Goal: Information Seeking & Learning: Learn about a topic

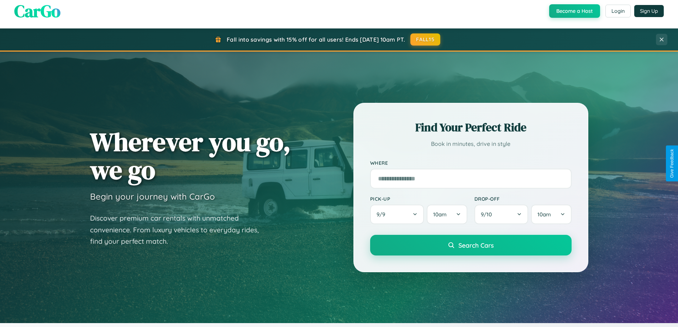
scroll to position [1370, 0]
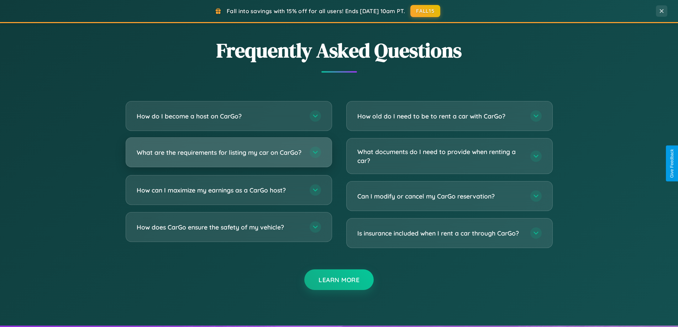
click at [229, 155] on h3 "What are the requirements for listing my car on CarGo?" at bounding box center [220, 152] width 166 height 9
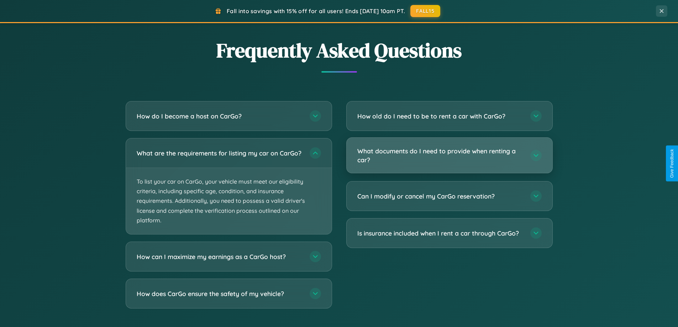
click at [449, 156] on h3 "What documents do I need to provide when renting a car?" at bounding box center [441, 155] width 166 height 17
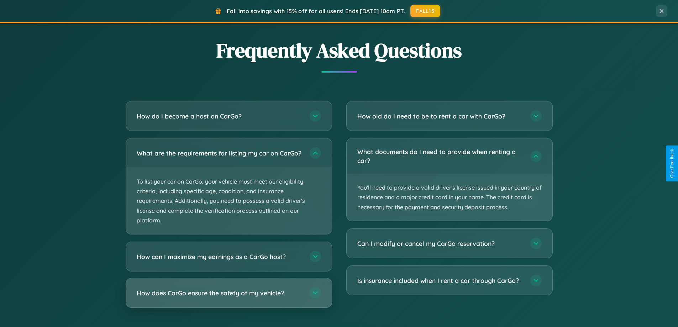
click at [229, 298] on h3 "How does CarGo ensure the safety of my vehicle?" at bounding box center [220, 293] width 166 height 9
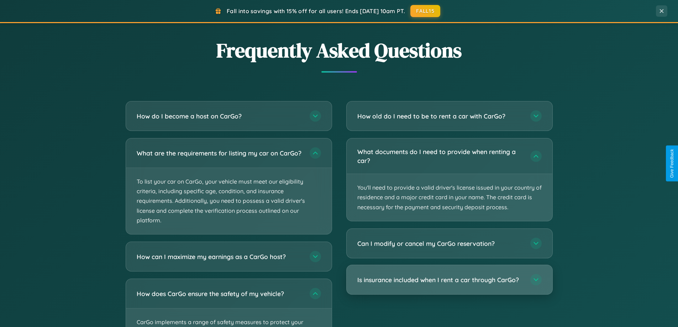
click at [449, 280] on h3 "Is insurance included when I rent a car through CarGo?" at bounding box center [441, 280] width 166 height 9
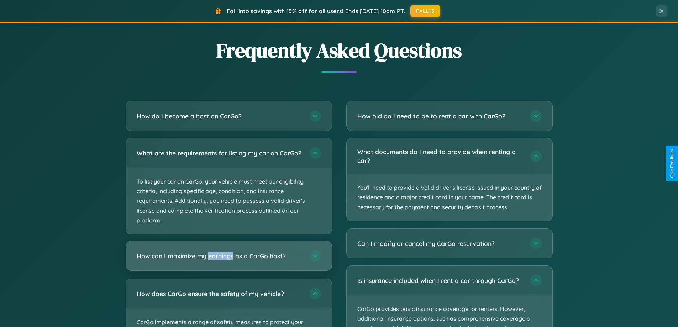
click at [229, 261] on h3 "How can I maximize my earnings as a CarGo host?" at bounding box center [220, 256] width 166 height 9
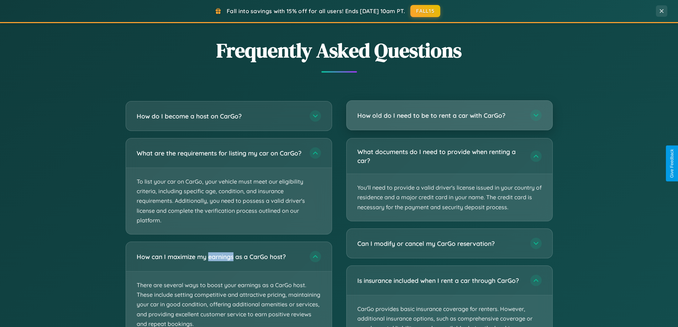
click at [449, 115] on h3 "How old do I need to be to rent a car with CarGo?" at bounding box center [441, 115] width 166 height 9
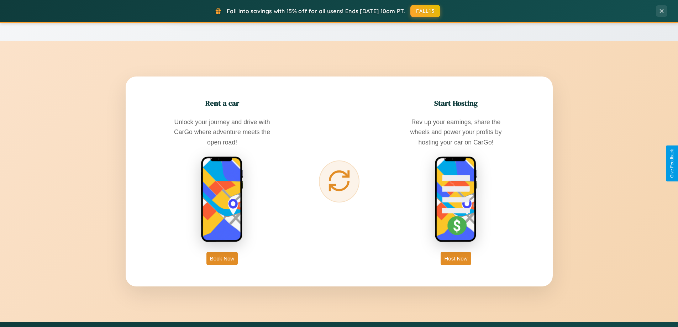
scroll to position [307, 0]
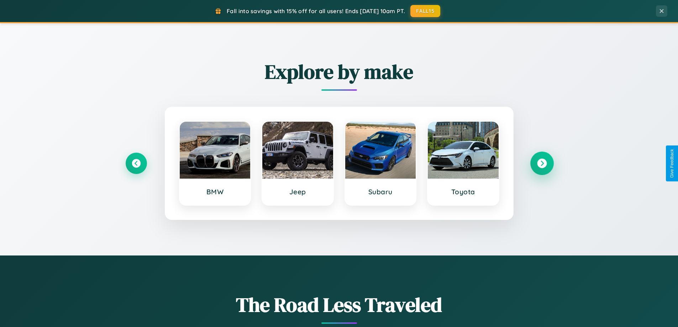
click at [542, 163] on icon at bounding box center [542, 164] width 10 height 10
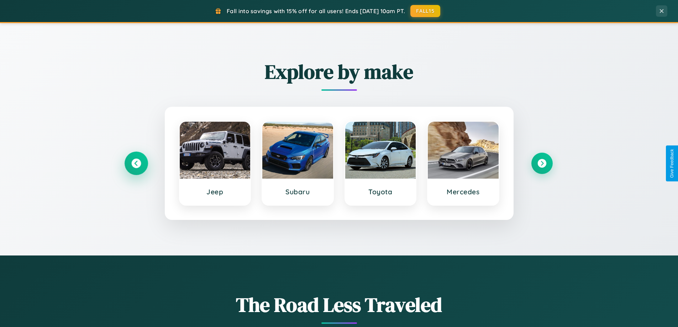
click at [136, 163] on icon at bounding box center [136, 164] width 10 height 10
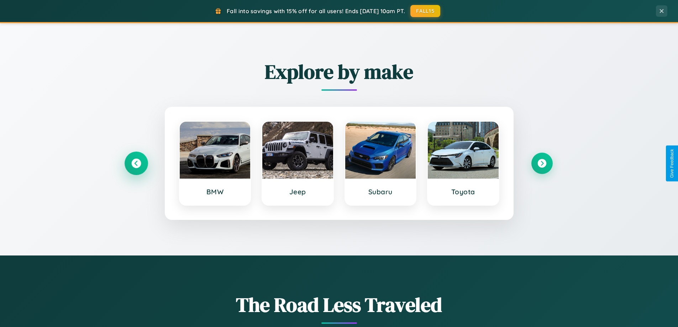
click at [136, 163] on icon at bounding box center [136, 164] width 10 height 10
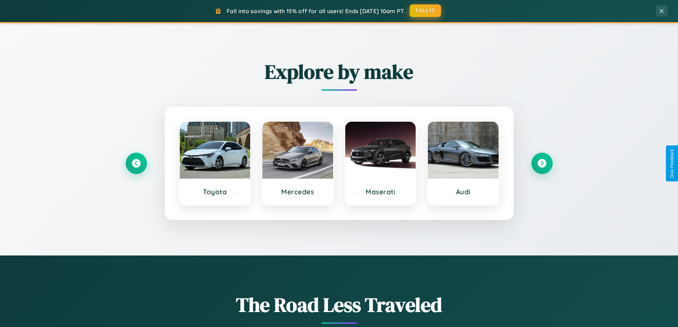
click at [426, 11] on button "FALL15" at bounding box center [425, 10] width 31 height 13
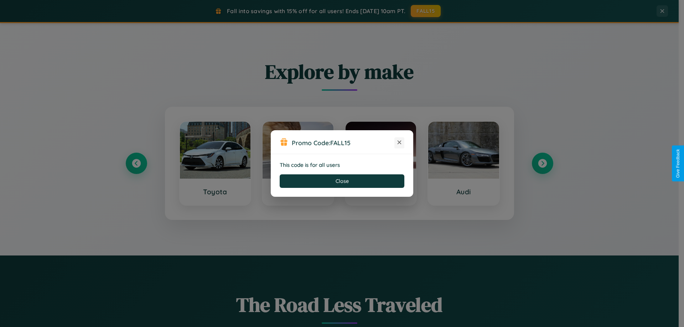
click at [399, 143] on icon at bounding box center [399, 142] width 7 height 7
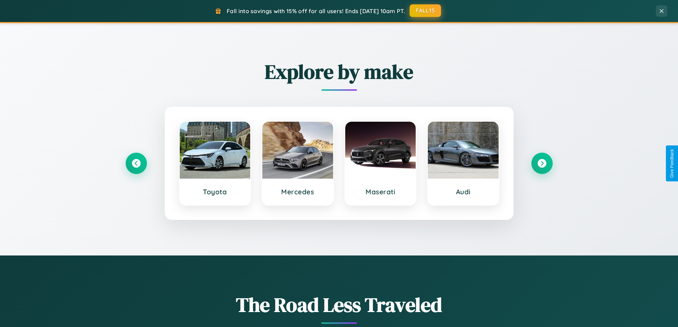
click at [426, 11] on button "FALL15" at bounding box center [425, 10] width 31 height 13
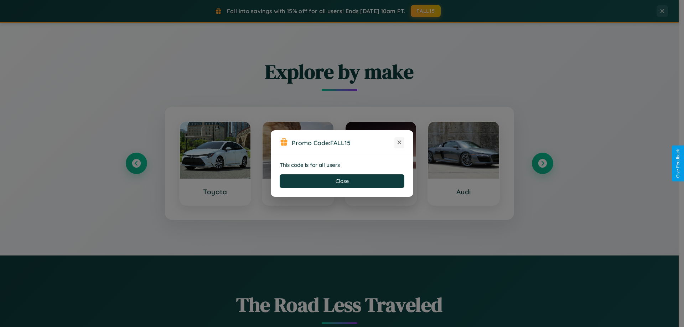
click at [399, 143] on icon at bounding box center [399, 142] width 7 height 7
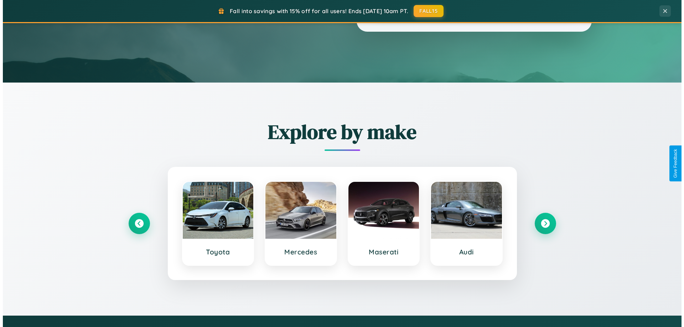
scroll to position [0, 0]
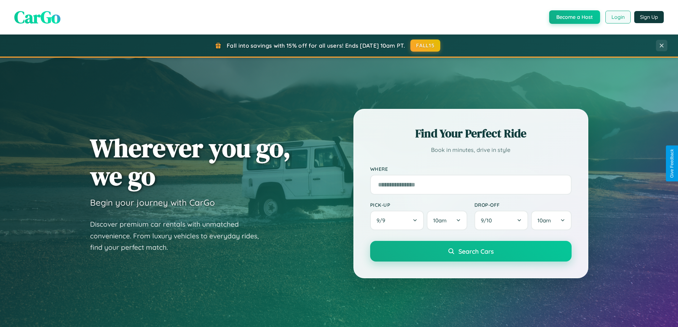
click at [618, 17] on button "Login" at bounding box center [618, 17] width 25 height 13
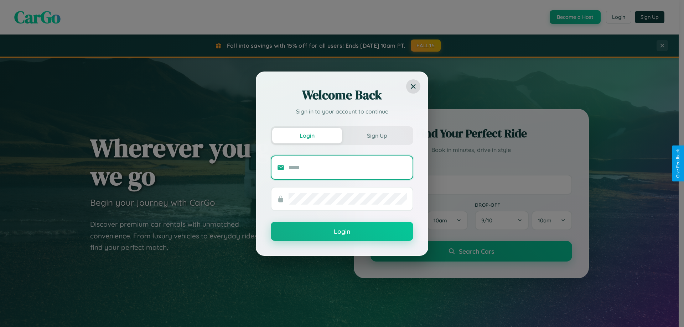
click at [348, 167] on input "text" at bounding box center [347, 167] width 118 height 11
type input "**********"
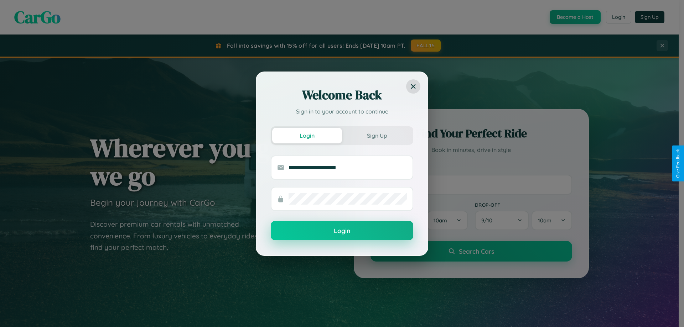
click at [342, 231] on button "Login" at bounding box center [342, 230] width 142 height 19
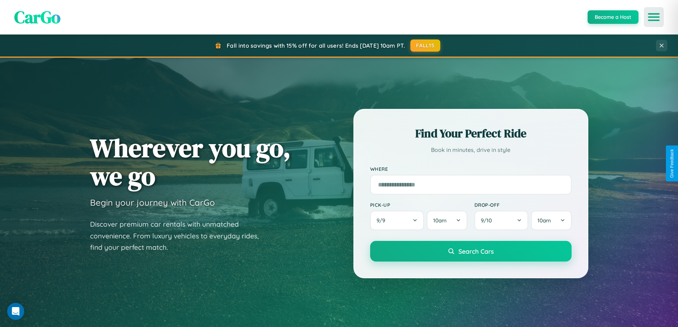
click at [654, 17] on icon "Open menu" at bounding box center [654, 17] width 10 height 6
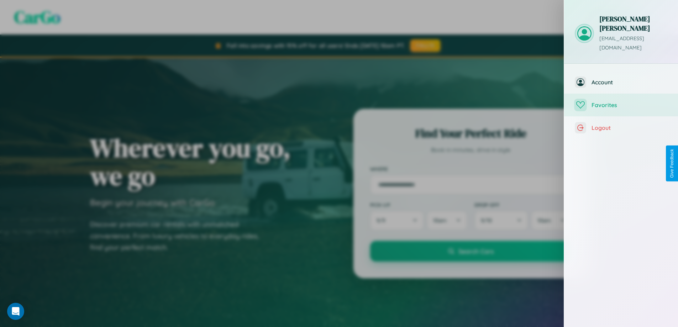
click at [621, 101] on span "Favorites" at bounding box center [630, 104] width 76 height 7
